Goal: Task Accomplishment & Management: Complete application form

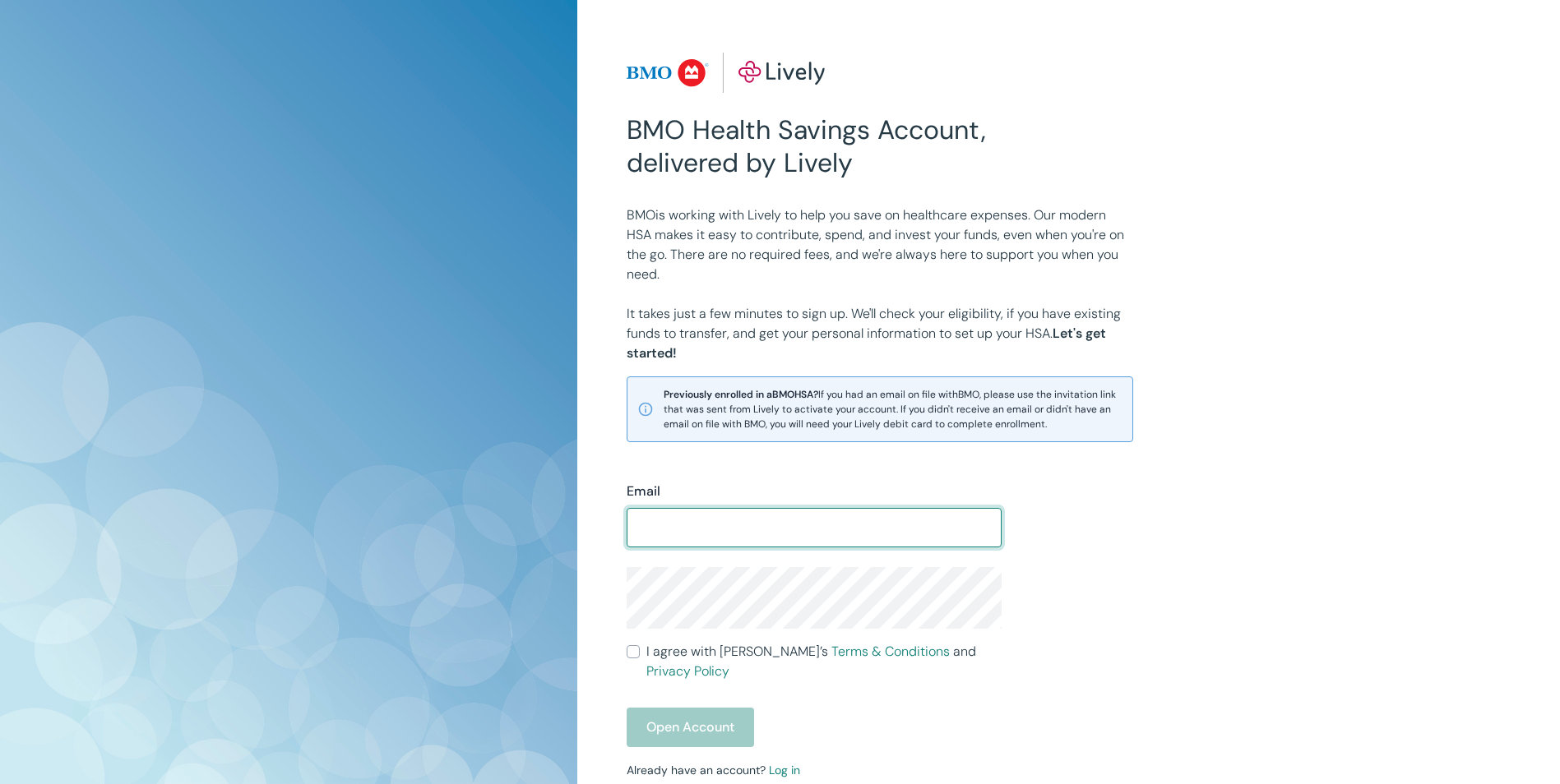
scroll to position [82, 0]
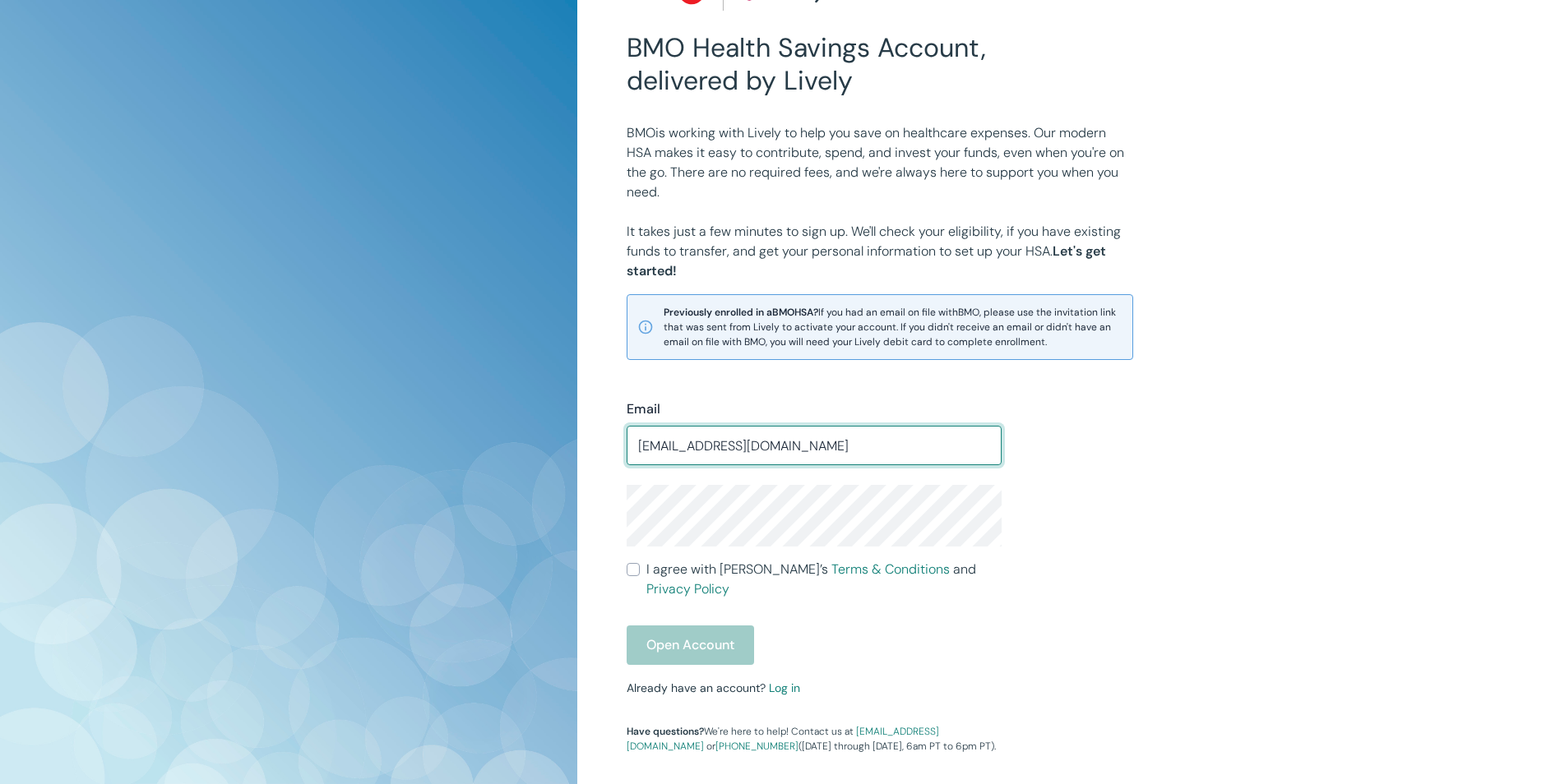
type input "jonagutierrez87@yahoo.com"
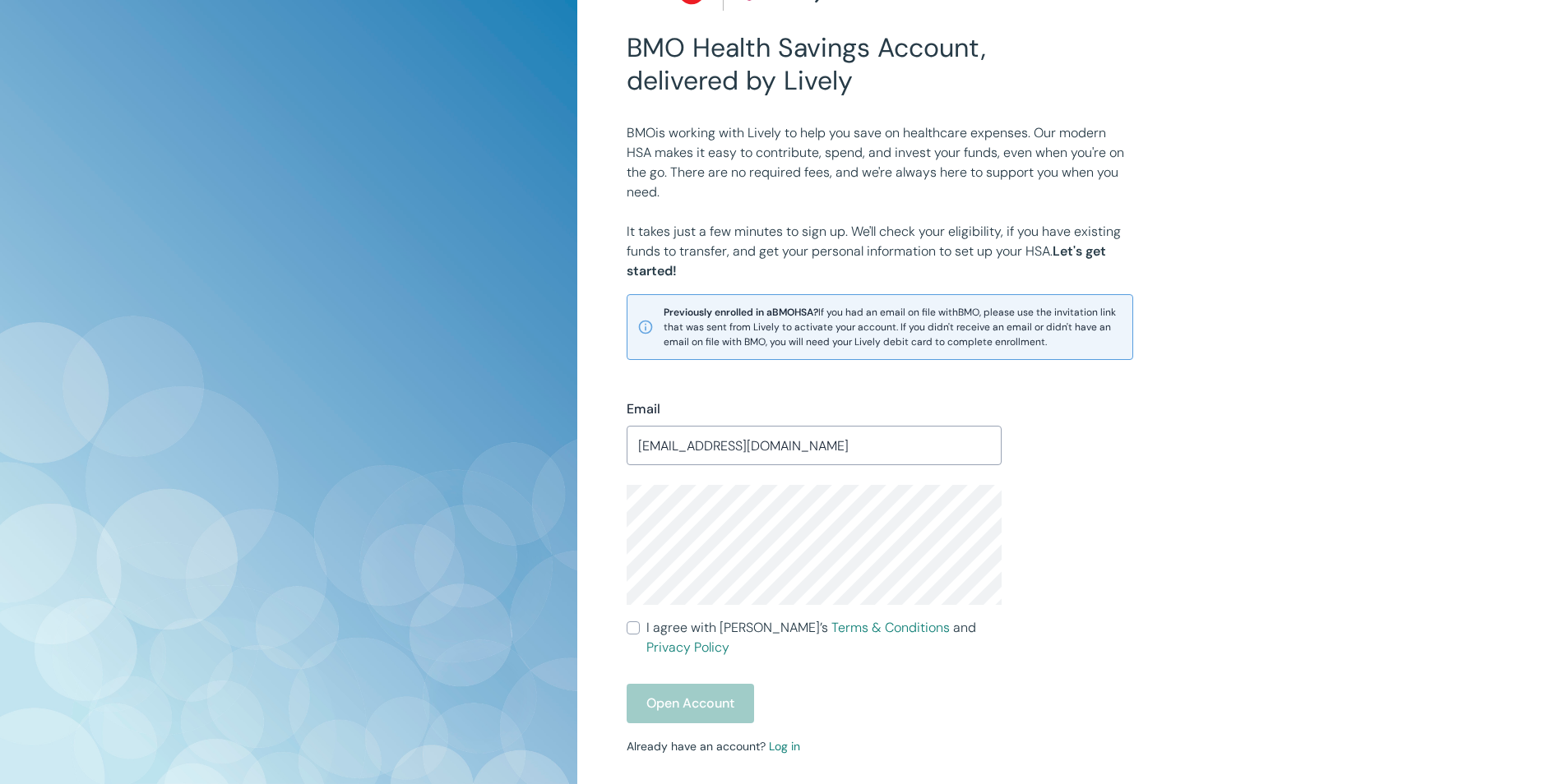
drag, startPoint x: 628, startPoint y: 626, endPoint x: 660, endPoint y: 657, distance: 44.6
click at [628, 627] on input "I agree with Lively’s Terms & Conditions and Privacy Policy" at bounding box center [633, 628] width 13 height 13
checkbox input "true"
click at [680, 684] on button "Open Account" at bounding box center [690, 704] width 127 height 40
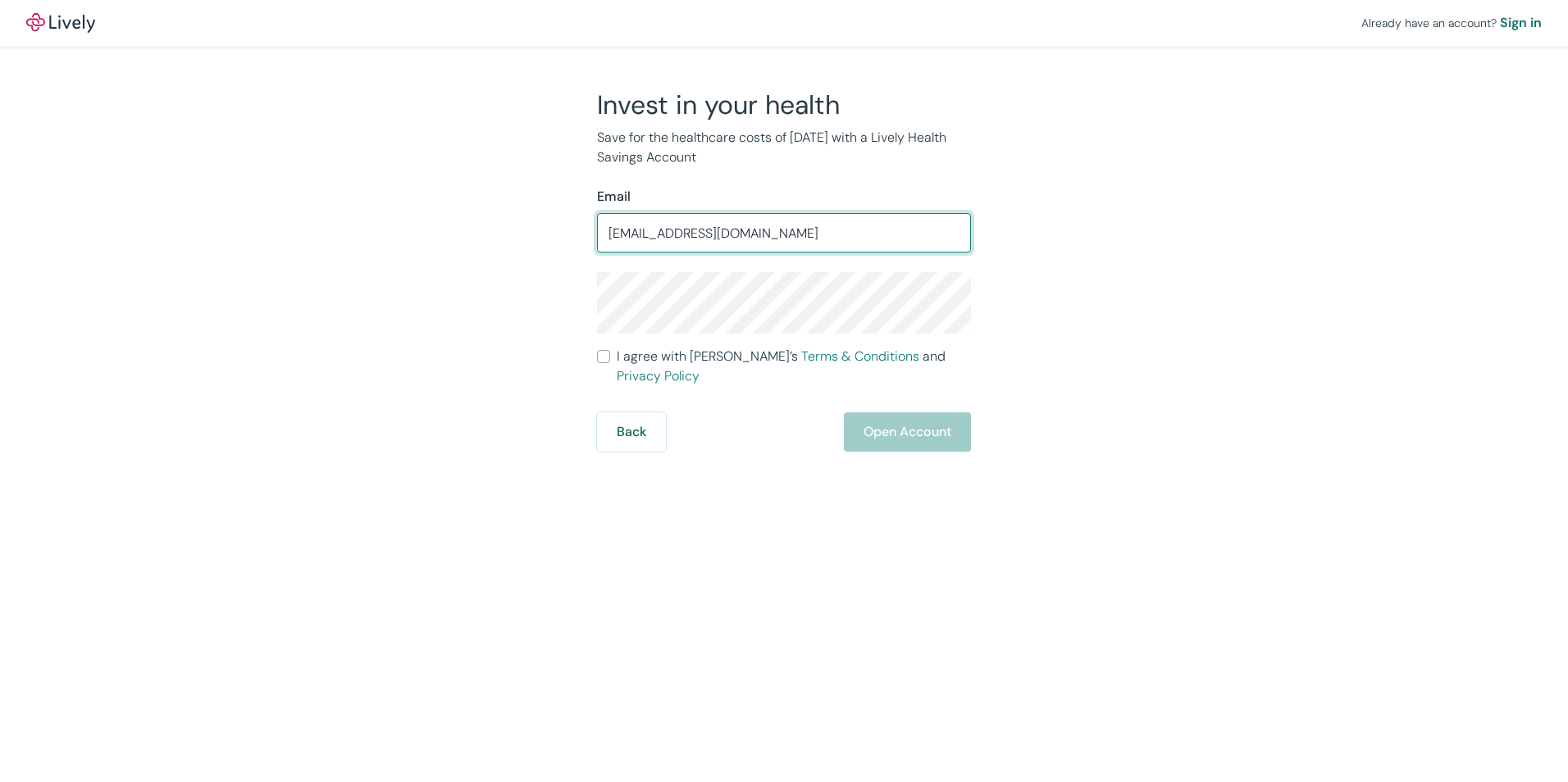
type input "[EMAIL_ADDRESS][DOMAIN_NAME]"
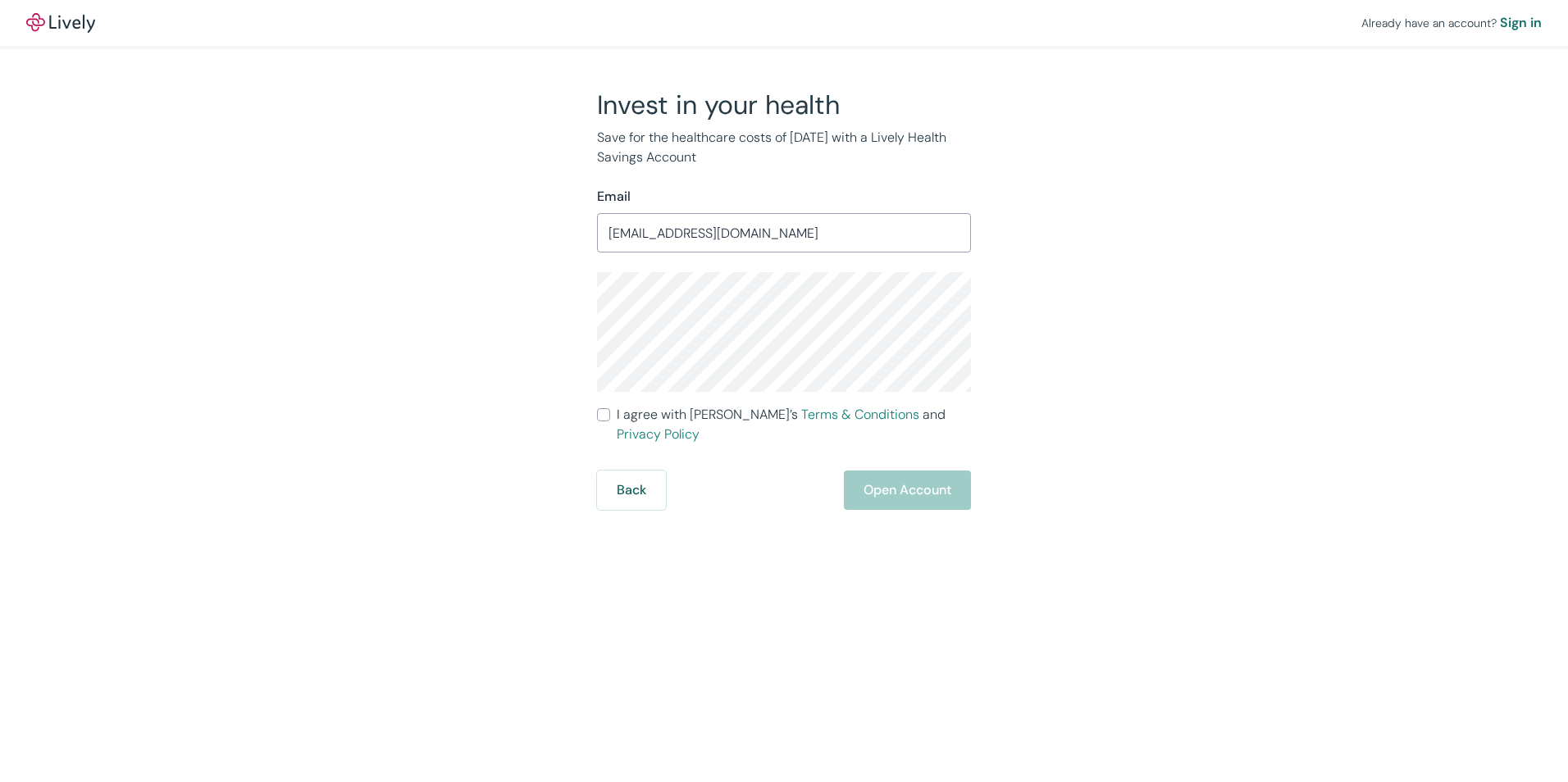
click at [595, 418] on div "Invest in your health Save for the healthcare costs of [DATE] with a Lively Hea…" at bounding box center [773, 299] width 393 height 421
click at [603, 417] on input "I agree with Lively’s Terms & Conditions and Privacy Policy" at bounding box center [604, 414] width 13 height 13
checkbox input "true"
click at [891, 476] on button "Open Account" at bounding box center [907, 490] width 127 height 40
